Goal: Navigation & Orientation: Find specific page/section

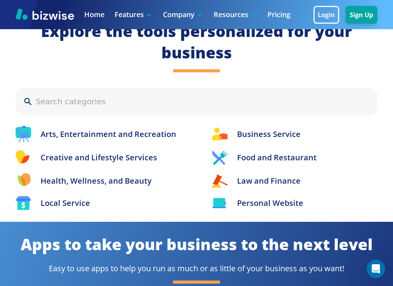
scroll to position [844, 0]
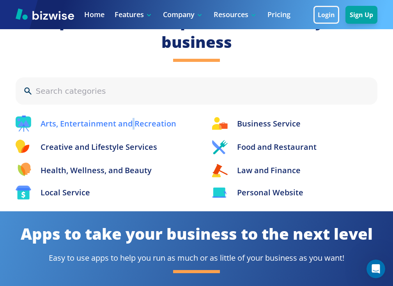
click at [132, 122] on p "Arts, Entertainment and Recreation" at bounding box center [109, 124] width 136 height 12
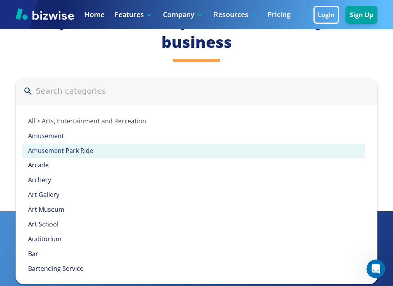
click at [79, 147] on p "Amusement Park Ride" at bounding box center [196, 151] width 336 height 9
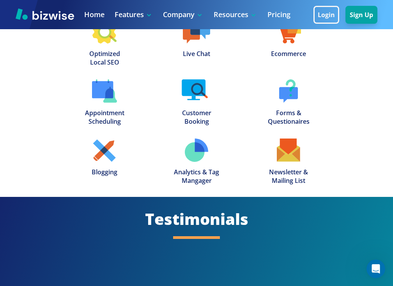
scroll to position [920, 0]
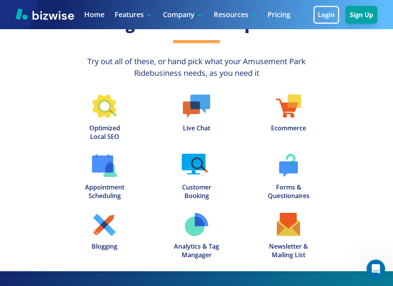
click at [102, 113] on img at bounding box center [104, 106] width 24 height 23
click at [99, 18] on link "Home" at bounding box center [94, 15] width 20 height 10
